Goal: Find specific page/section: Find specific page/section

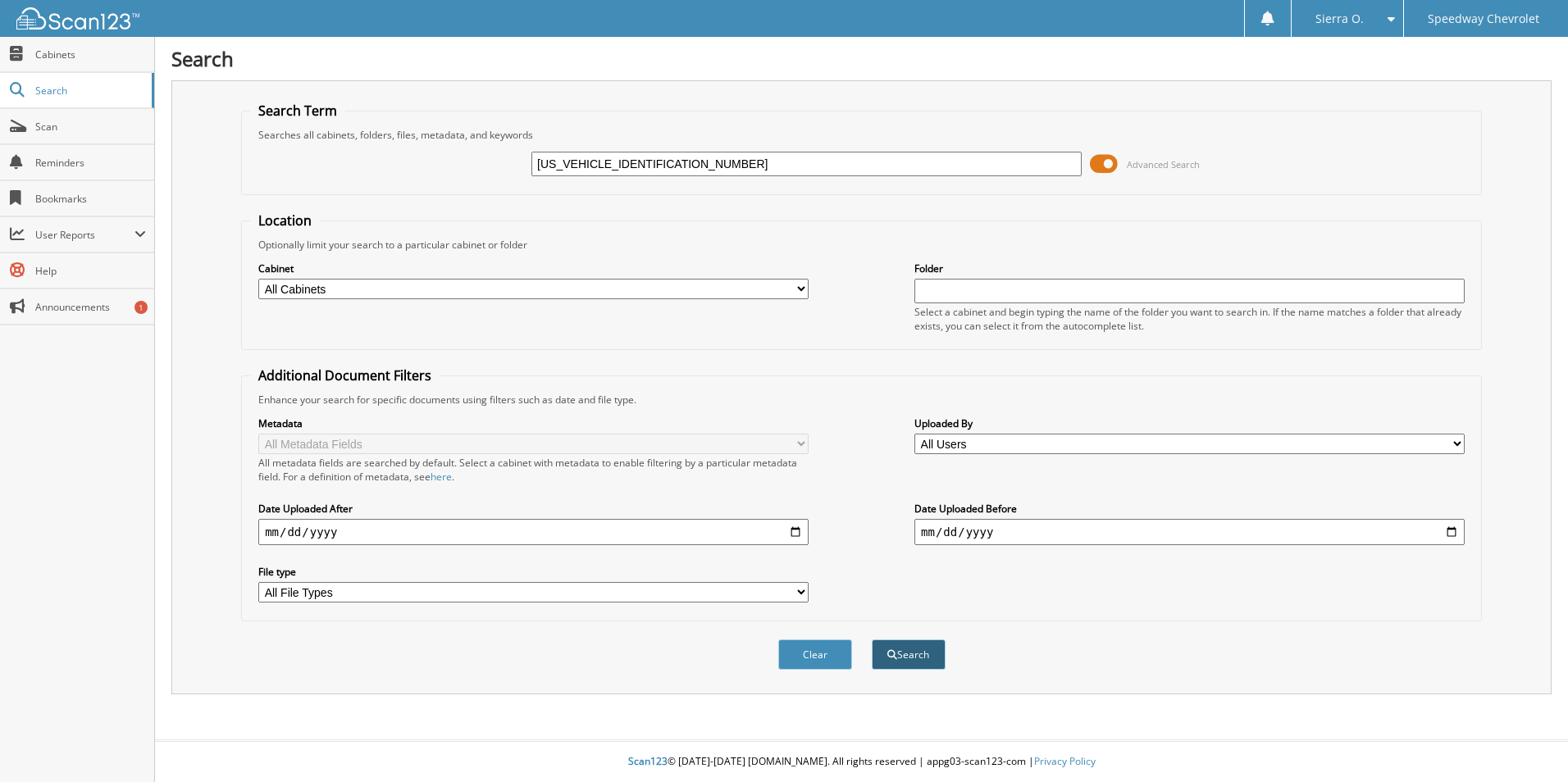
type input "[US_VEHICLE_IDENTIFICATION_NUMBER]"
click at [900, 660] on button "Search" at bounding box center [909, 654] width 74 height 30
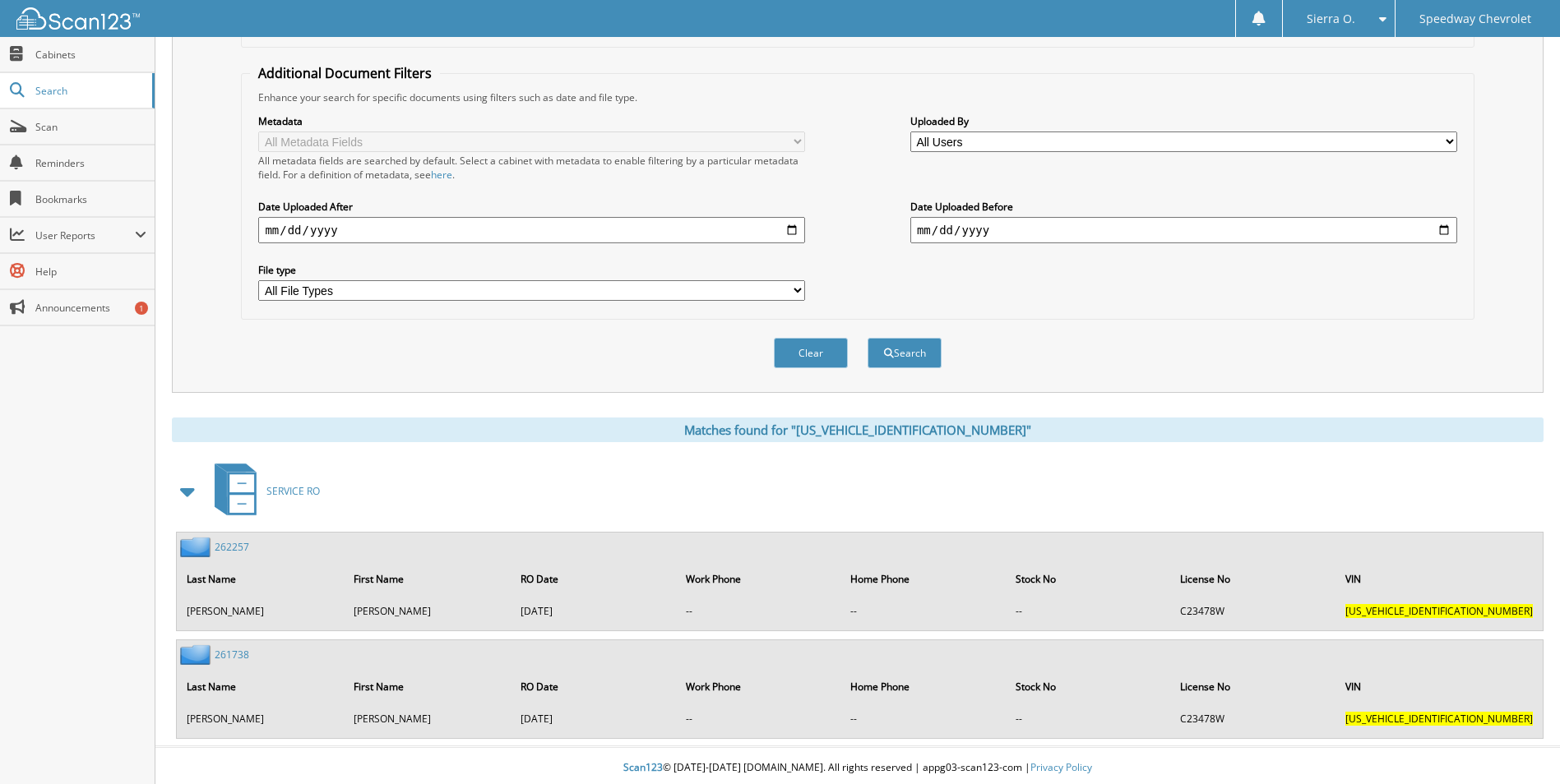
scroll to position [309, 0]
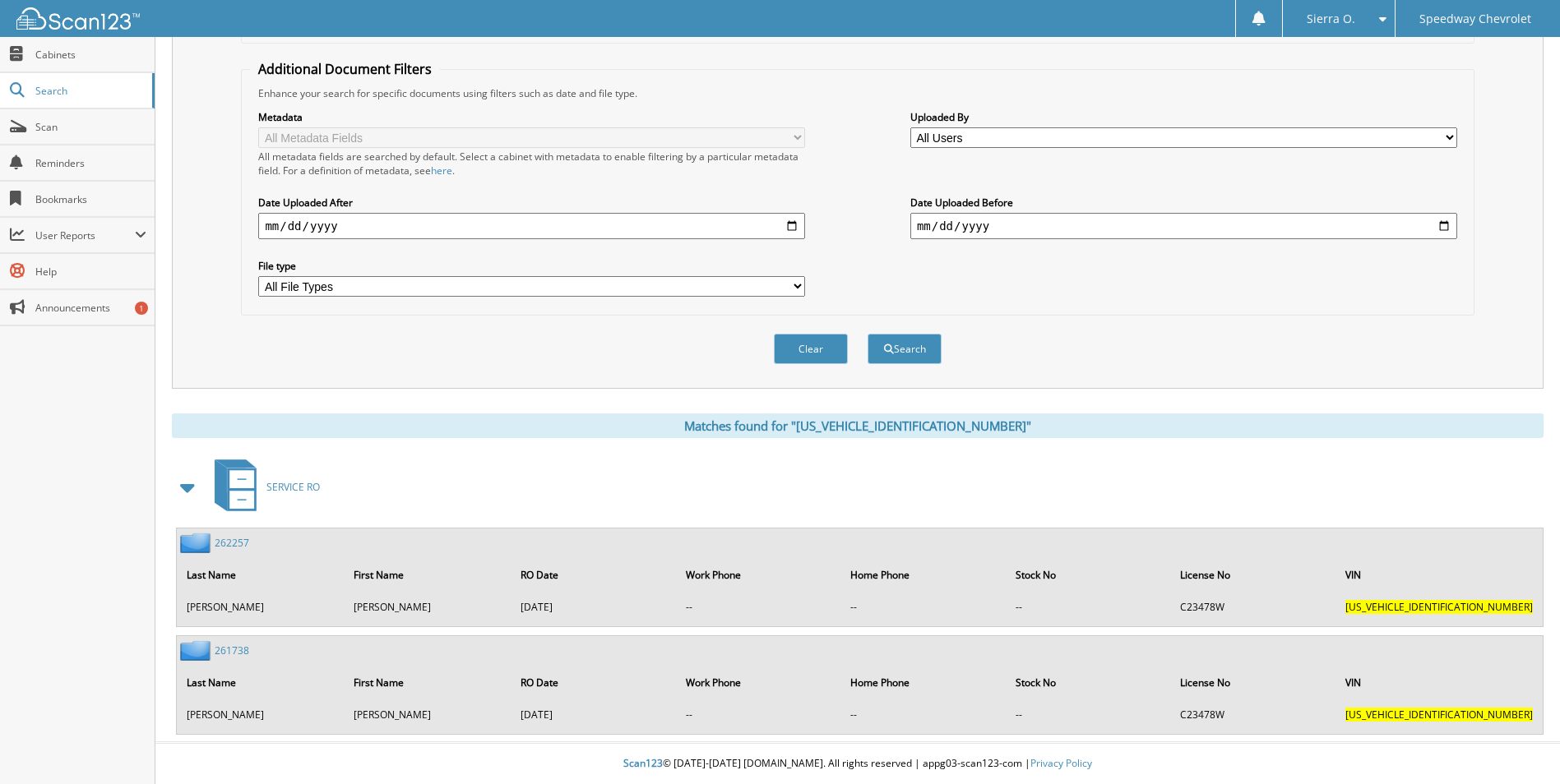
click at [234, 537] on link "262257" at bounding box center [232, 543] width 35 height 14
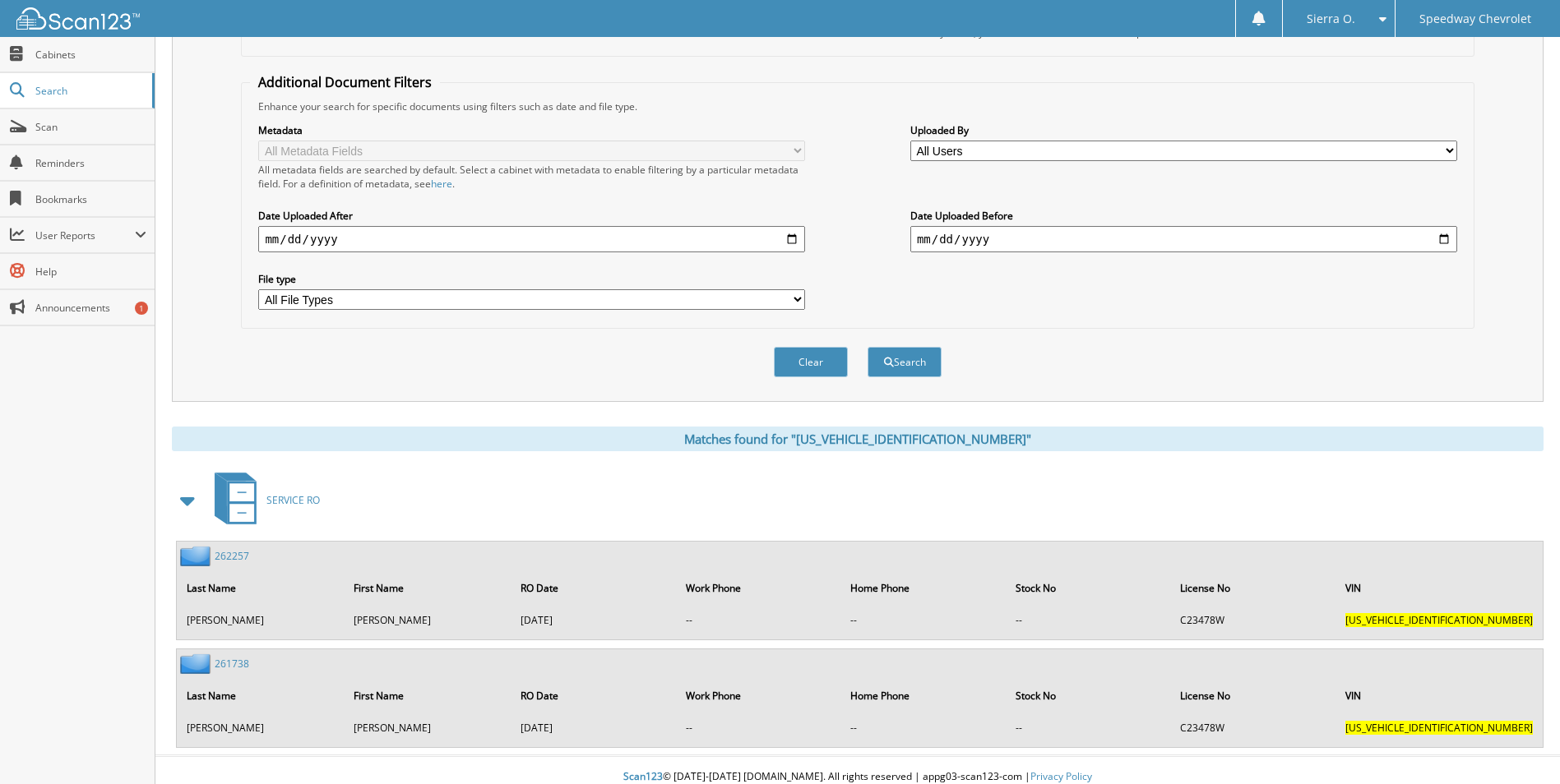
scroll to position [309, 0]
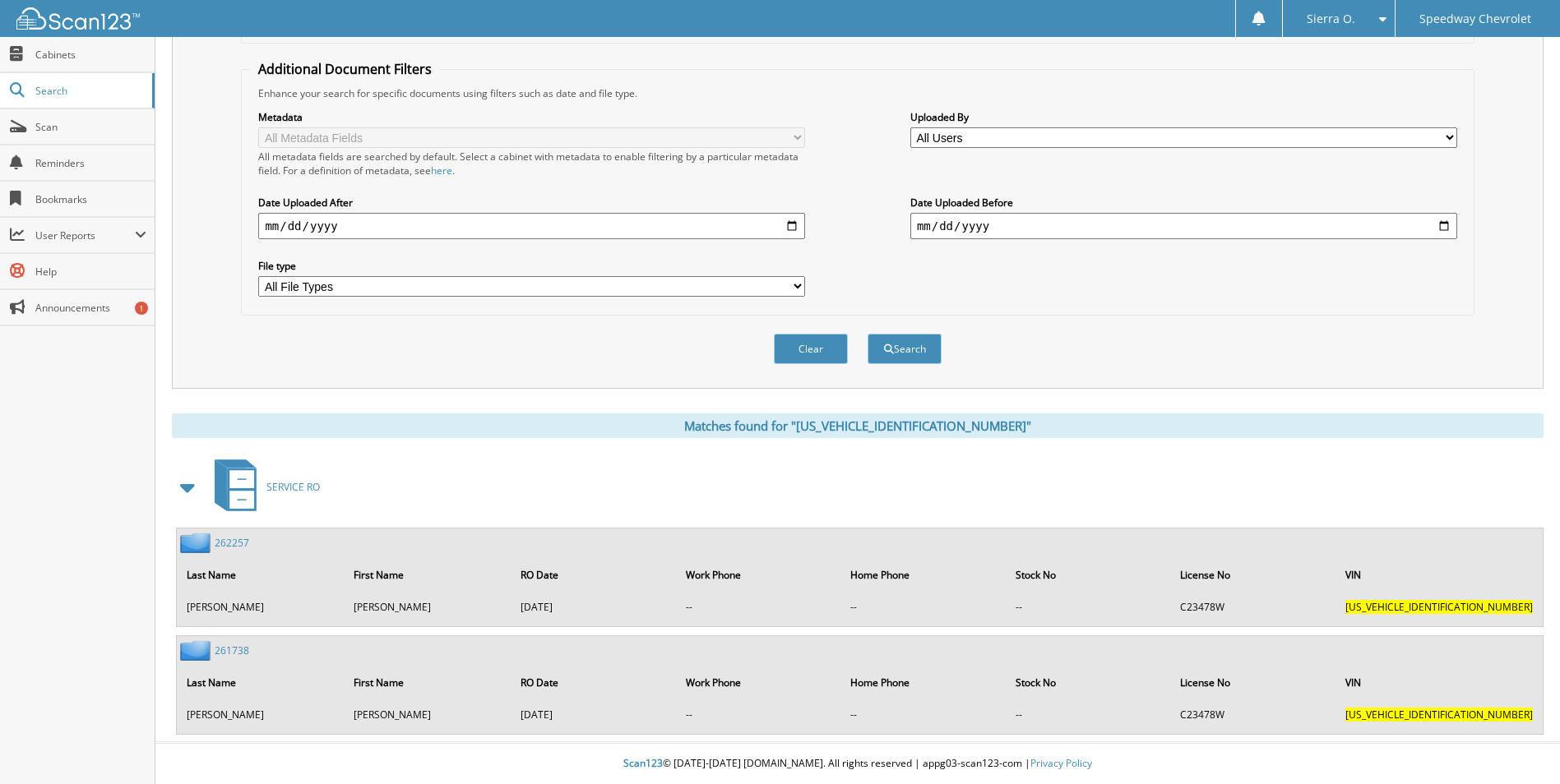
click at [247, 650] on link "261738" at bounding box center [232, 651] width 35 height 14
